Goal: Task Accomplishment & Management: Manage account settings

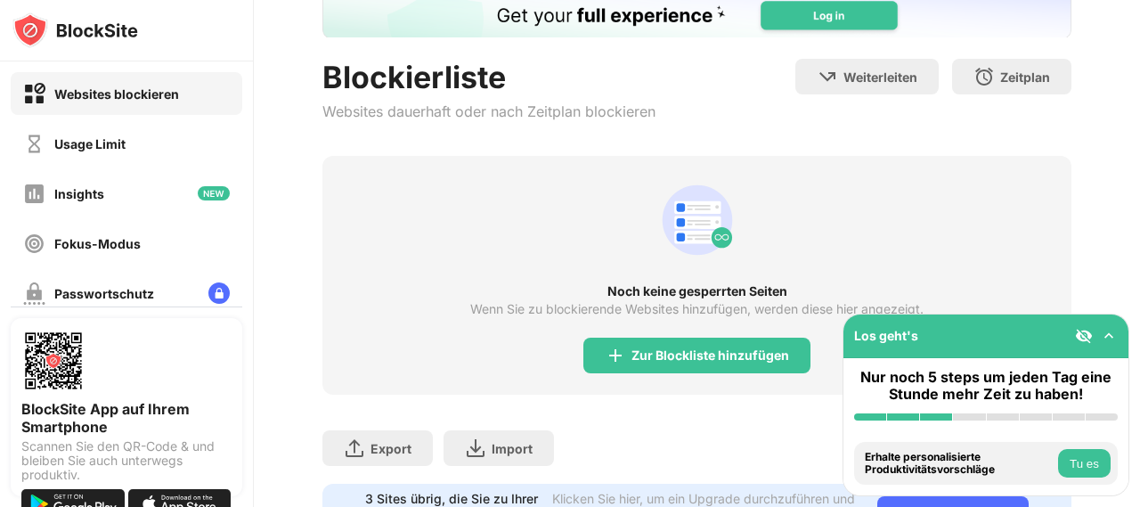
scroll to position [128, 0]
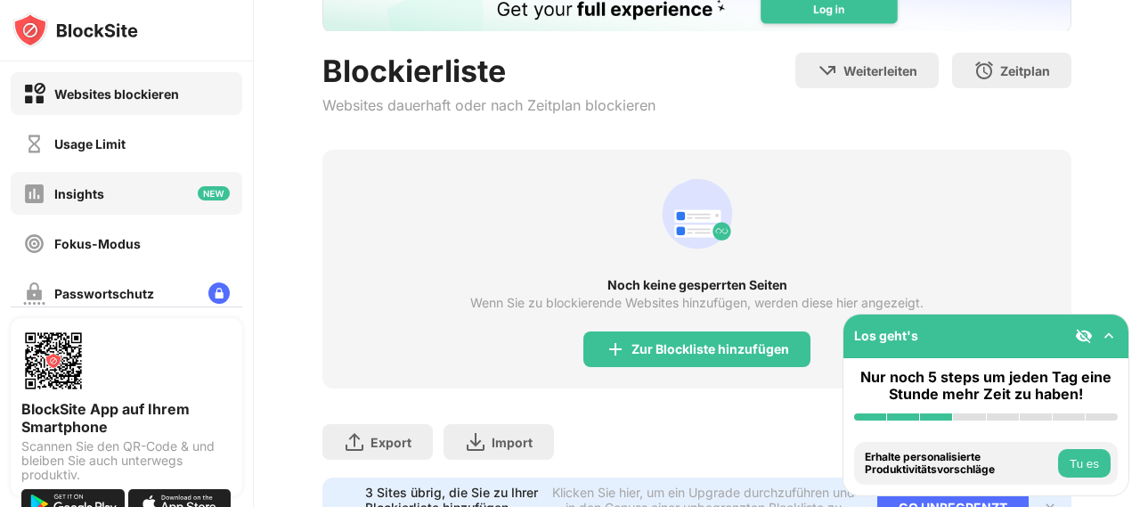
click at [166, 200] on div "Insights" at bounding box center [127, 193] width 232 height 43
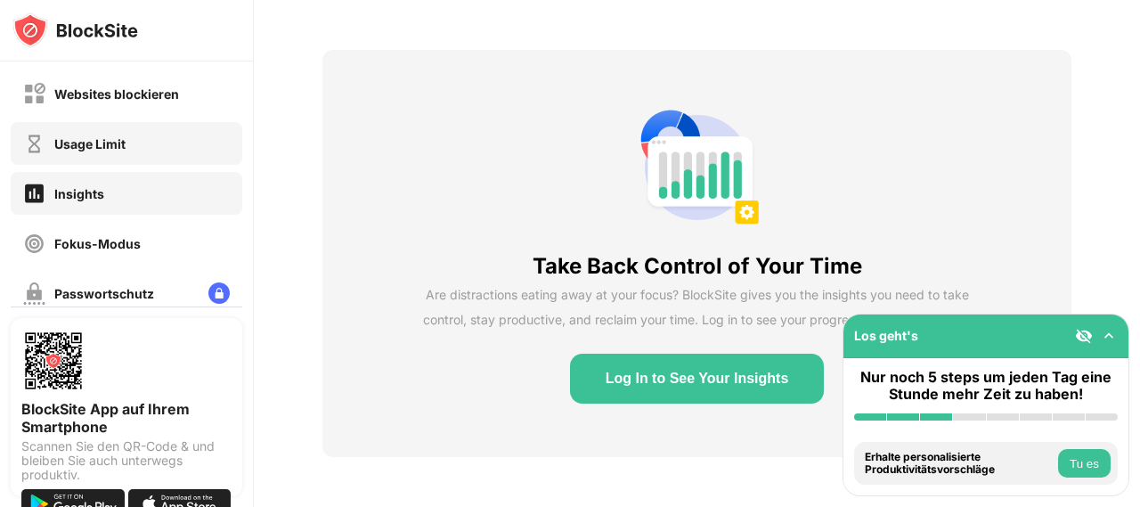
click at [118, 133] on div "Usage Limit" at bounding box center [74, 144] width 102 height 22
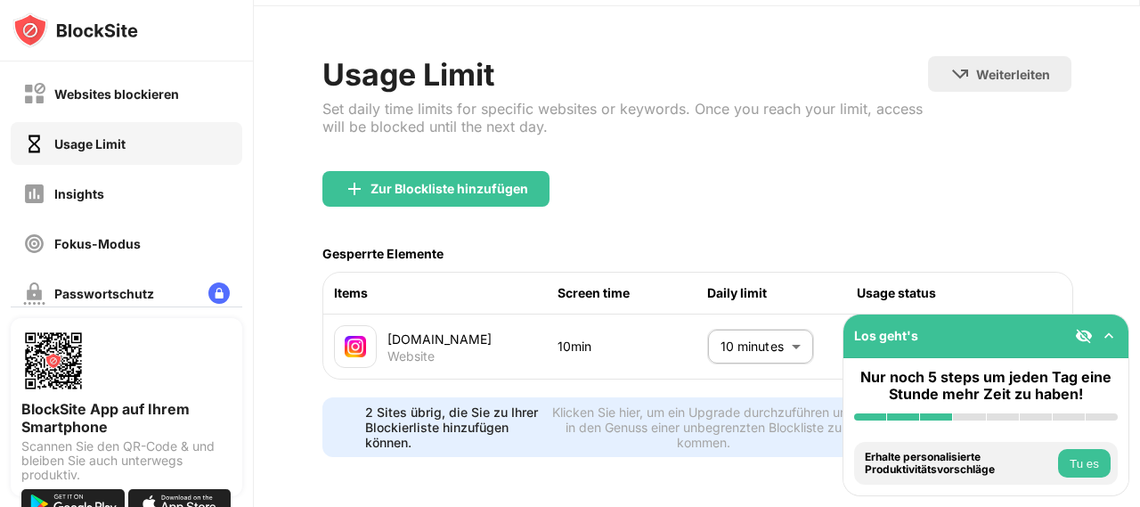
scroll to position [72, 0]
click at [741, 319] on body "Websites blockieren Usage Limit Insights Fokus-Modus Passwortschutz Benutzerdef…" at bounding box center [570, 253] width 1140 height 507
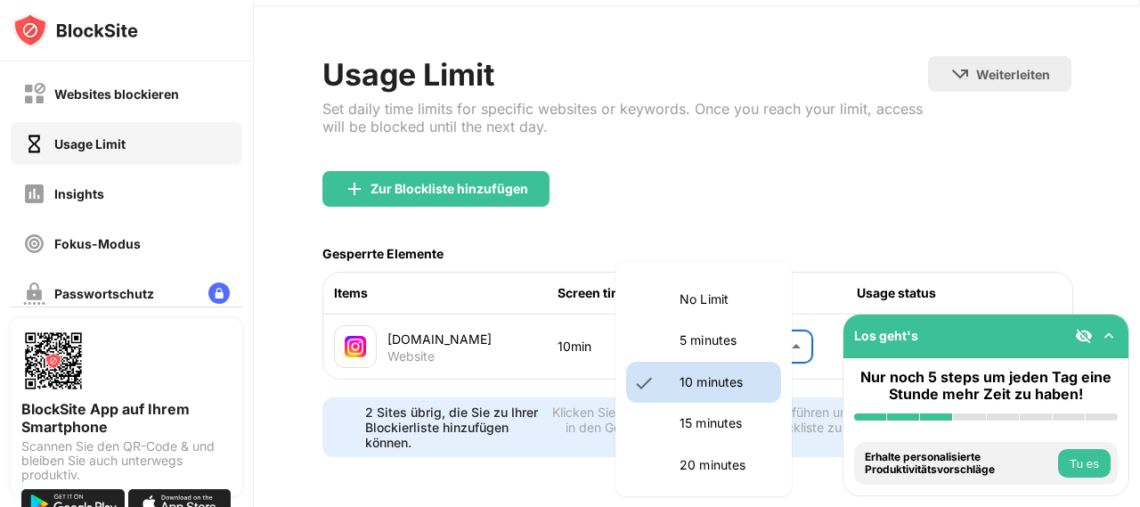
click at [723, 427] on p "15 minutes" at bounding box center [724, 423] width 91 height 20
type input "**"
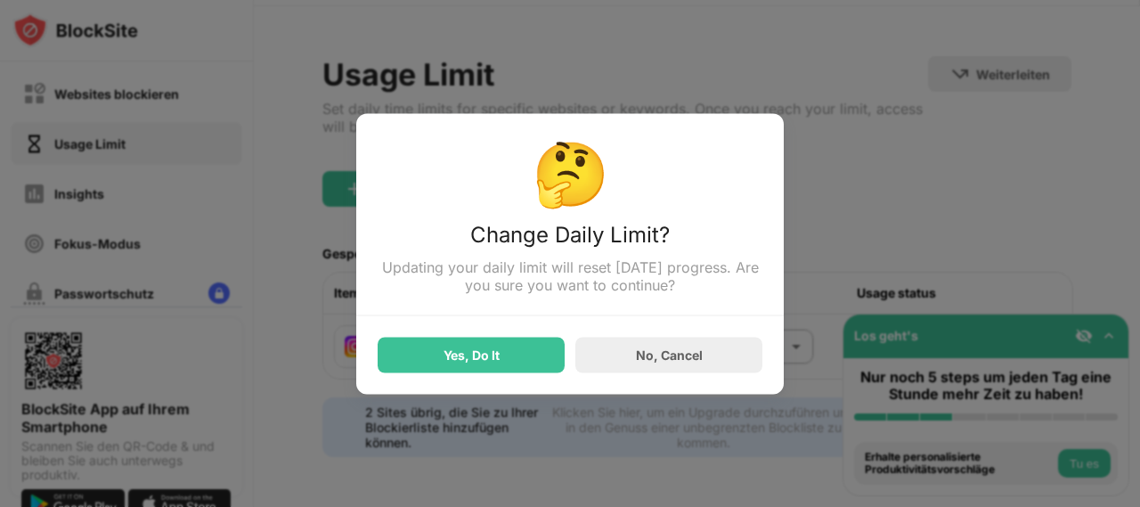
click at [491, 323] on div "Yes, Do It No, Cancel" at bounding box center [570, 343] width 385 height 57
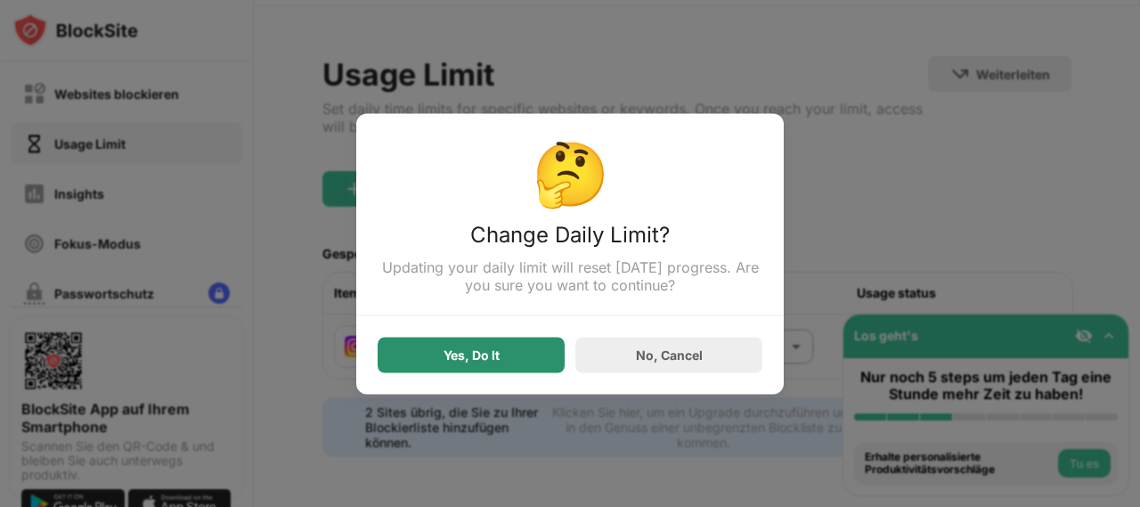
click at [506, 355] on div "Yes, Do It" at bounding box center [471, 355] width 187 height 36
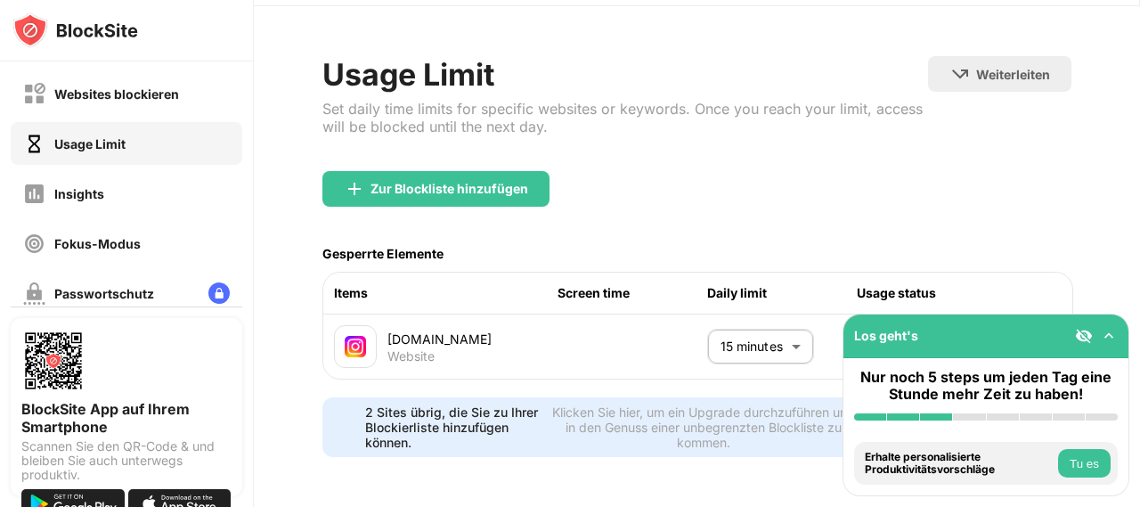
click at [1110, 338] on img at bounding box center [1109, 336] width 18 height 18
